Goal: Navigation & Orientation: Find specific page/section

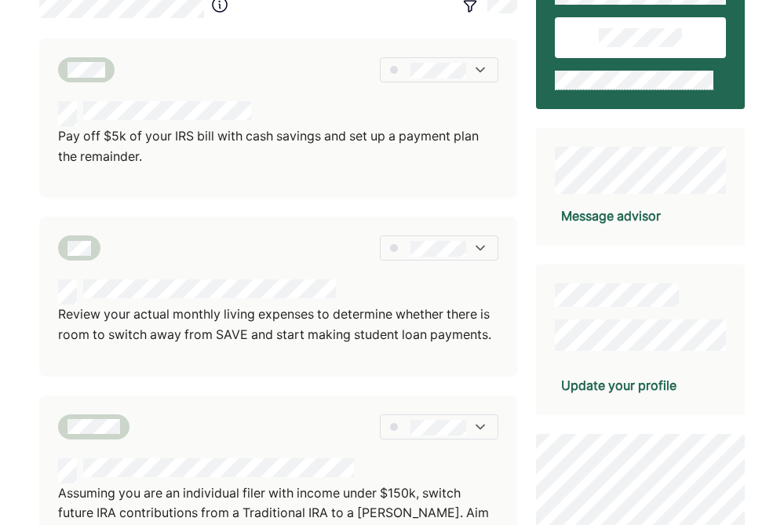
scroll to position [157, 0]
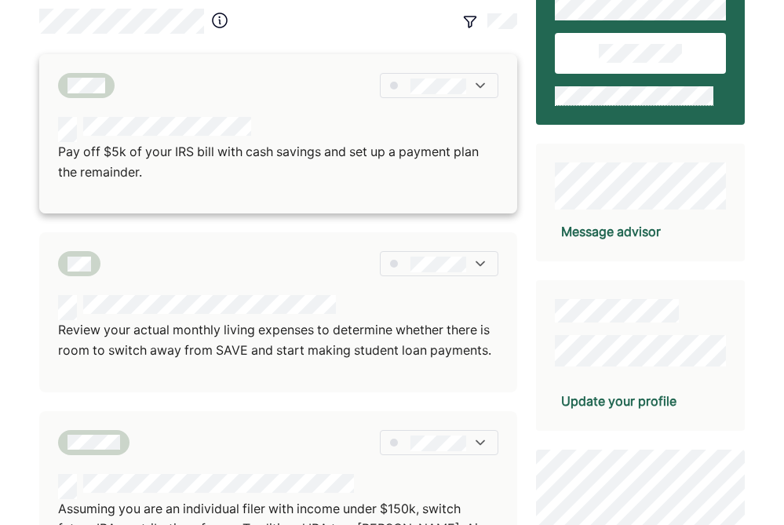
drag, startPoint x: 491, startPoint y: 73, endPoint x: 483, endPoint y: 77, distance: 8.8
click at [491, 73] on div at bounding box center [439, 85] width 118 height 25
click at [332, 90] on div at bounding box center [278, 85] width 441 height 25
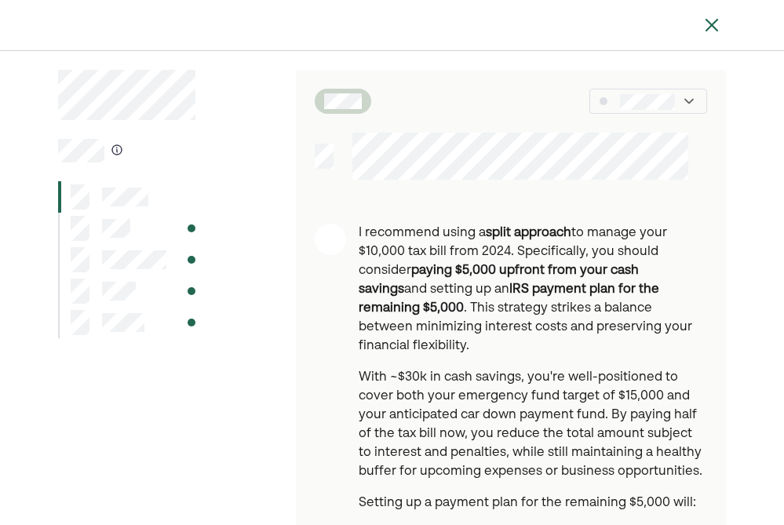
click at [718, 23] on img at bounding box center [712, 25] width 19 height 19
